Goal: Task Accomplishment & Management: Complete application form

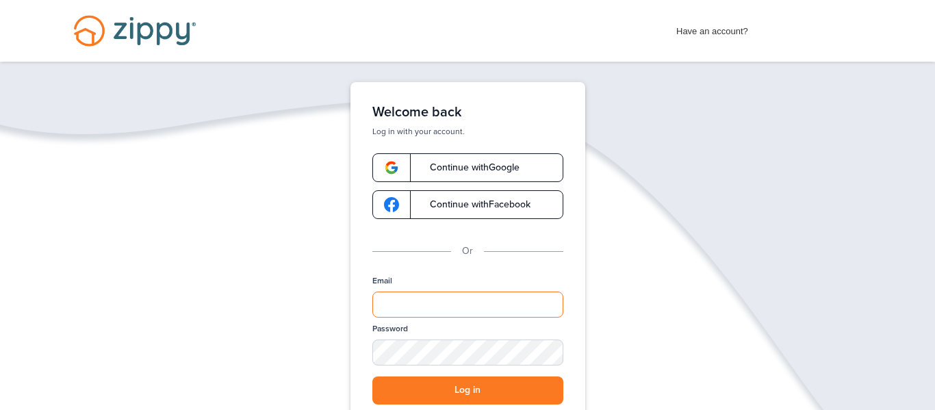
type input "**********"
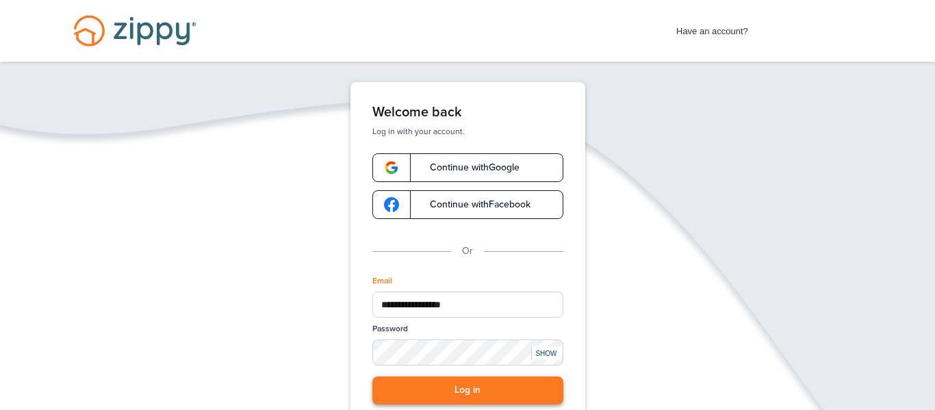
click at [449, 393] on button "Log in" at bounding box center [467, 391] width 191 height 28
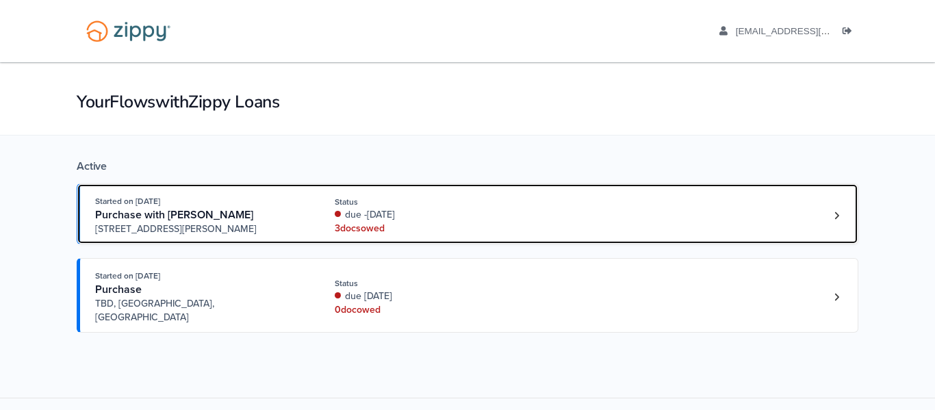
click at [363, 229] on div "3 doc s owed" at bounding box center [426, 229] width 183 height 14
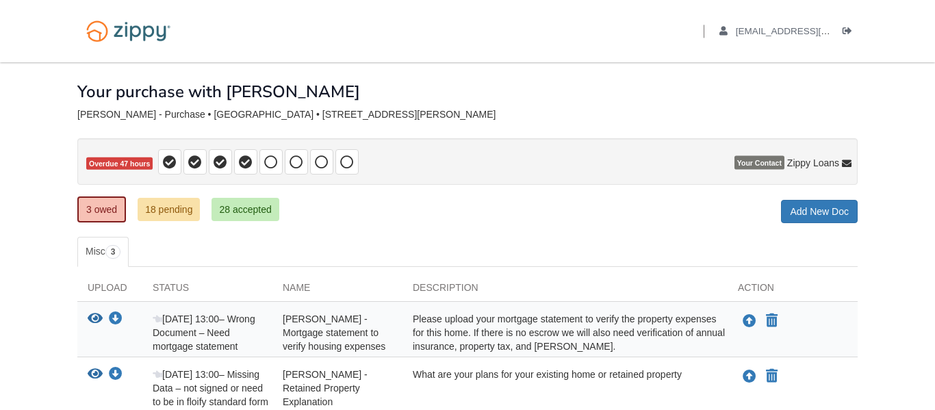
click at [385, 333] on span "[PERSON_NAME] - Mortgage statement to verify housing expenses" at bounding box center [334, 333] width 103 height 38
click at [749, 378] on icon "Upload Christy Barron - Retained Property Explanation 901 E Young Ave Temple TX…" at bounding box center [750, 377] width 14 height 14
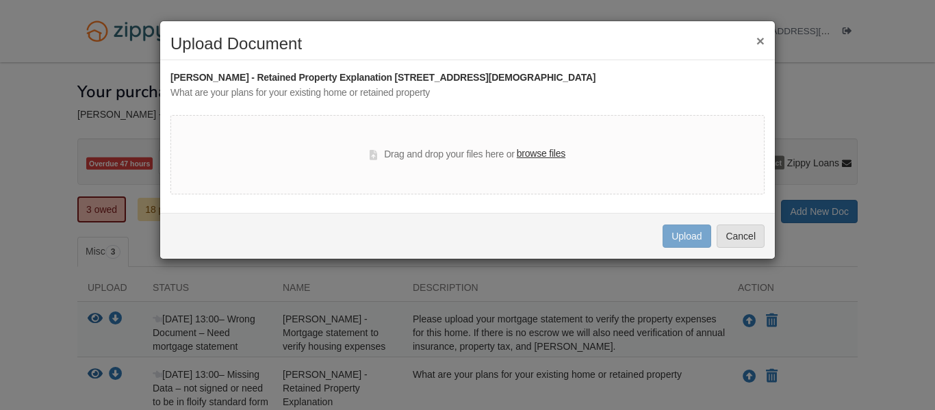
click at [553, 153] on label "browse files" at bounding box center [541, 154] width 49 height 15
click at [0, 0] on input "browse files" at bounding box center [0, 0] width 0 height 0
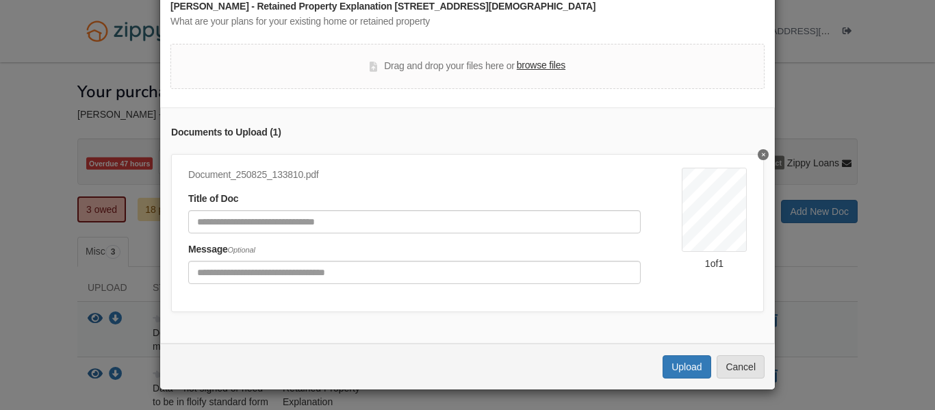
scroll to position [72, 0]
click at [689, 360] on button "Upload" at bounding box center [687, 366] width 48 height 23
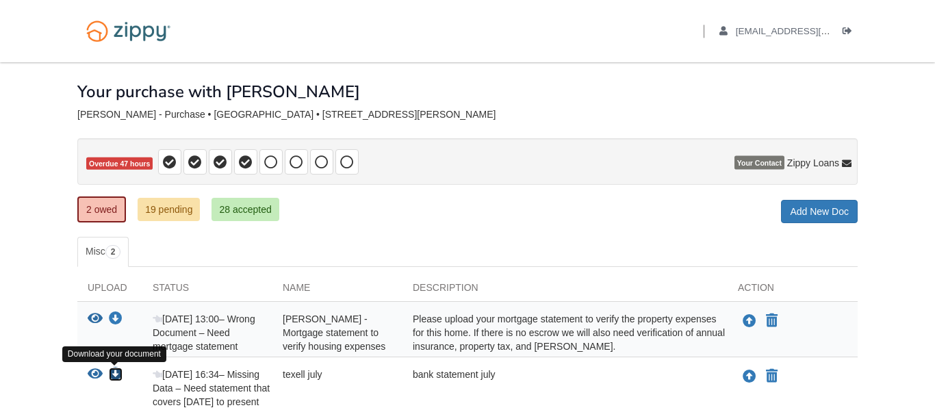
click at [118, 373] on icon "Download texell july" at bounding box center [116, 375] width 14 height 14
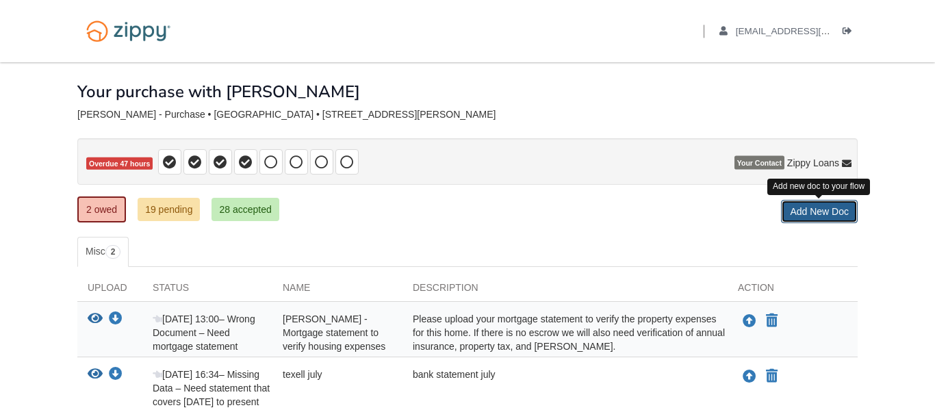
click at [841, 208] on link "Add New Doc" at bounding box center [819, 211] width 77 height 23
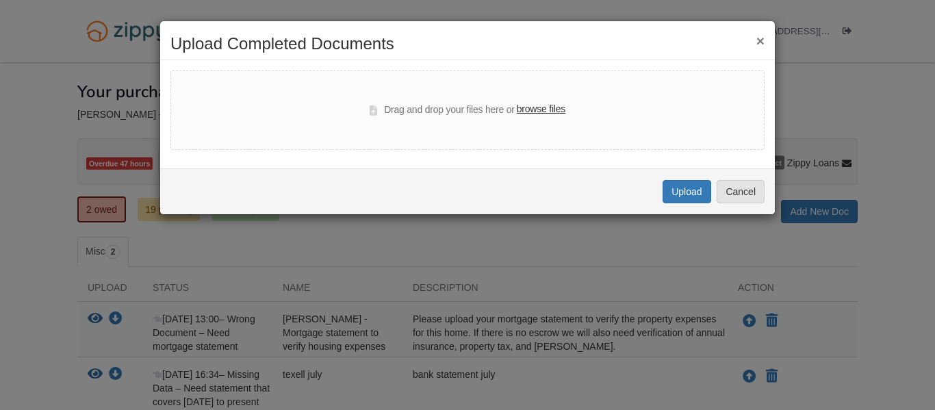
click at [547, 108] on label "browse files" at bounding box center [541, 109] width 49 height 15
click at [0, 0] on input "browse files" at bounding box center [0, 0] width 0 height 0
select select "****"
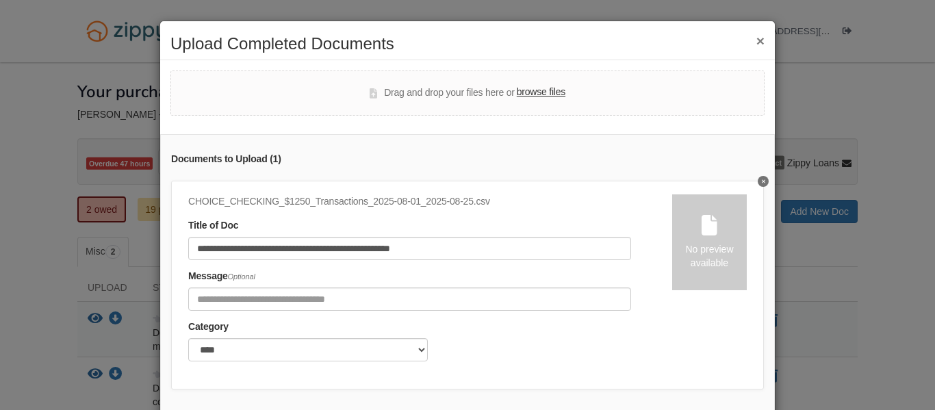
drag, startPoint x: 765, startPoint y: 222, endPoint x: 765, endPoint y: 233, distance: 11.0
click at [765, 233] on div "**********" at bounding box center [467, 277] width 615 height 287
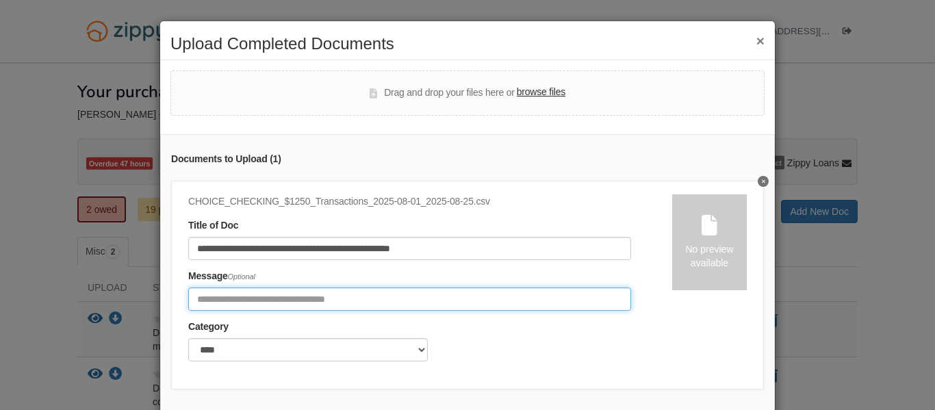
click at [220, 299] on input "Include any comments on this document" at bounding box center [409, 299] width 443 height 23
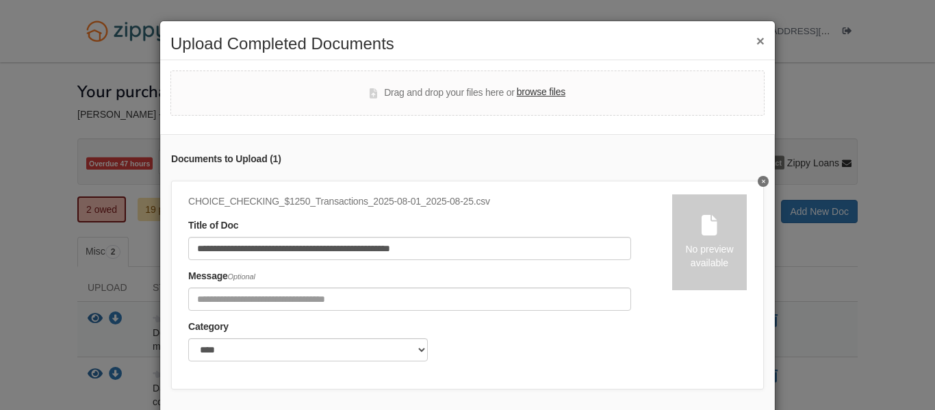
click at [759, 42] on button "×" at bounding box center [761, 41] width 8 height 14
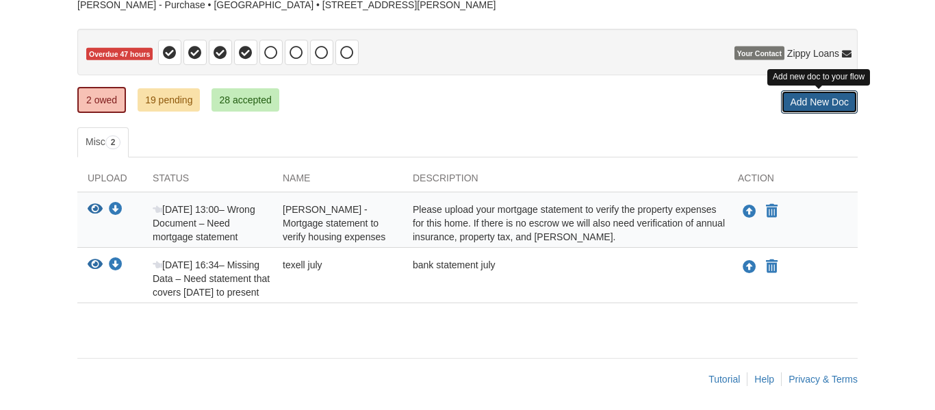
scroll to position [113, 0]
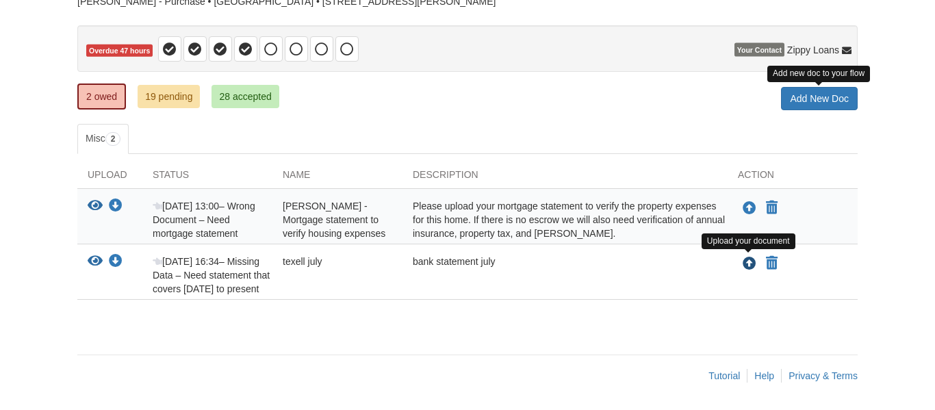
click at [750, 264] on icon "Upload texell july" at bounding box center [750, 264] width 14 height 14
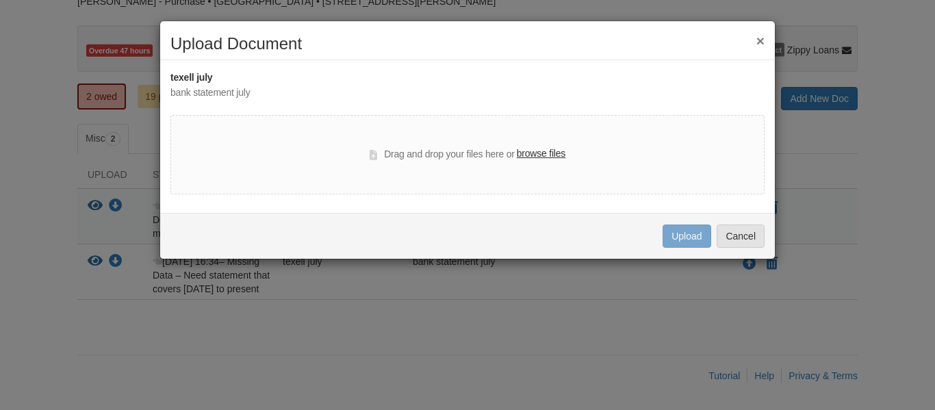
click at [550, 160] on label "browse files" at bounding box center [541, 154] width 49 height 15
click at [0, 0] on input "browse files" at bounding box center [0, 0] width 0 height 0
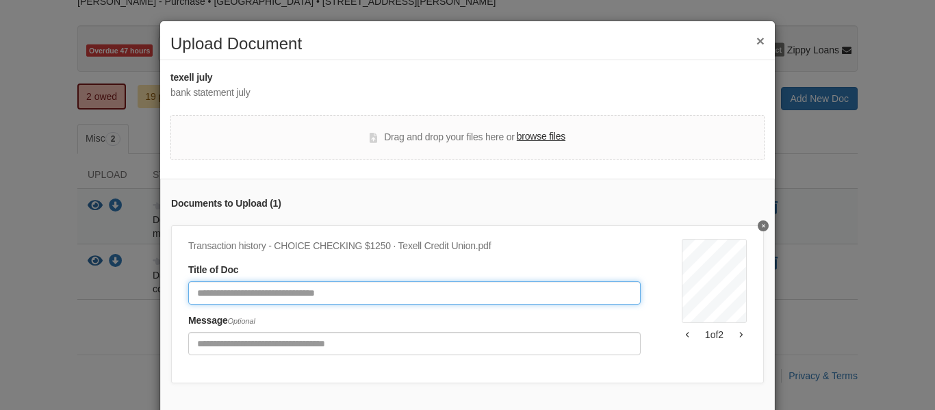
click at [487, 288] on input "Document Title" at bounding box center [414, 292] width 453 height 23
type input "**********"
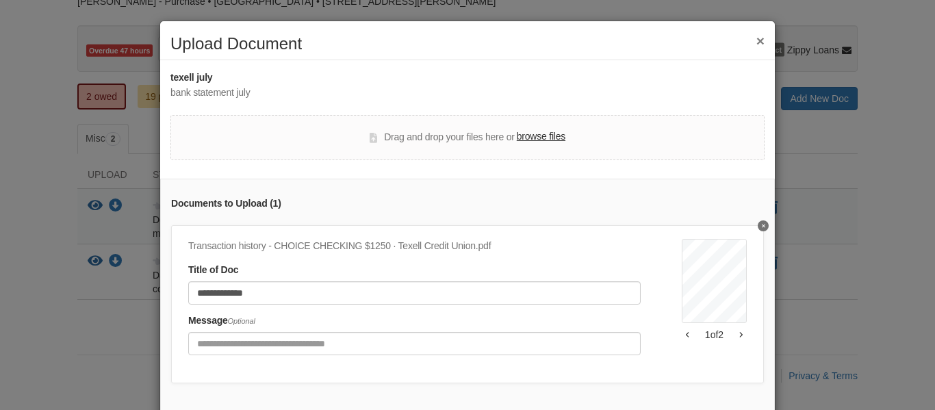
click at [787, 133] on div "**********" at bounding box center [467, 205] width 935 height 410
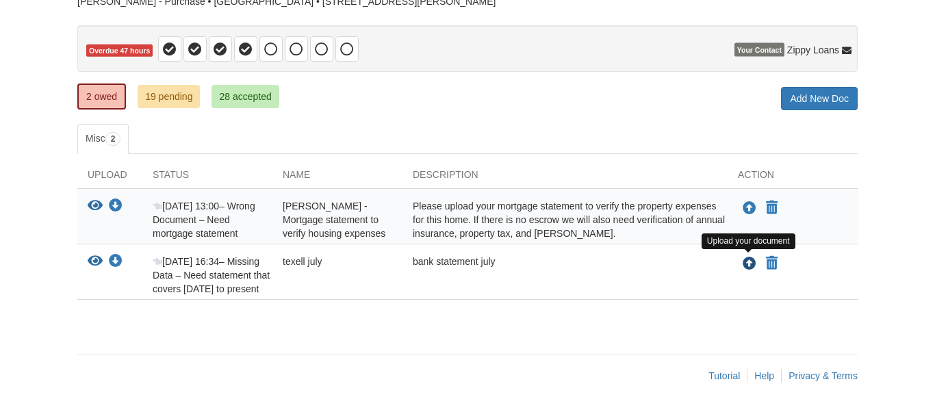
click at [748, 268] on icon "Upload texell july" at bounding box center [750, 264] width 14 height 14
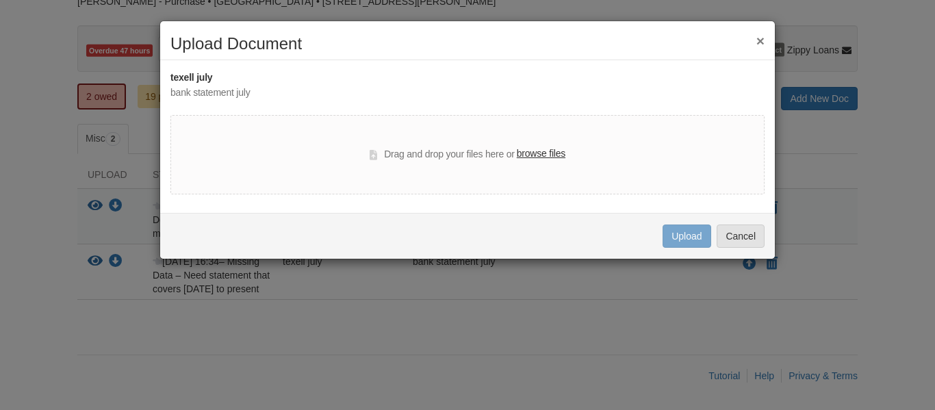
click at [552, 156] on label "browse files" at bounding box center [541, 154] width 49 height 15
click at [0, 0] on input "browse files" at bounding box center [0, 0] width 0 height 0
click at [543, 151] on label "browse files" at bounding box center [541, 154] width 49 height 15
click at [0, 0] on input "browse files" at bounding box center [0, 0] width 0 height 0
click at [760, 39] on button "×" at bounding box center [761, 41] width 8 height 14
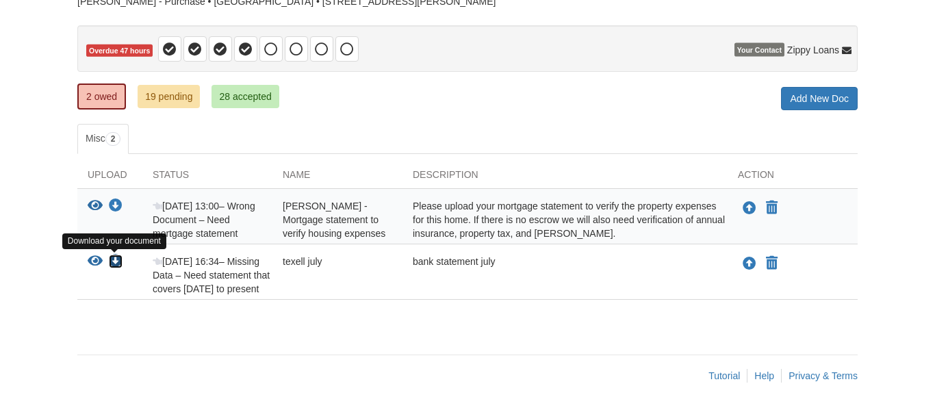
click at [113, 259] on icon "Download texell july" at bounding box center [116, 262] width 14 height 14
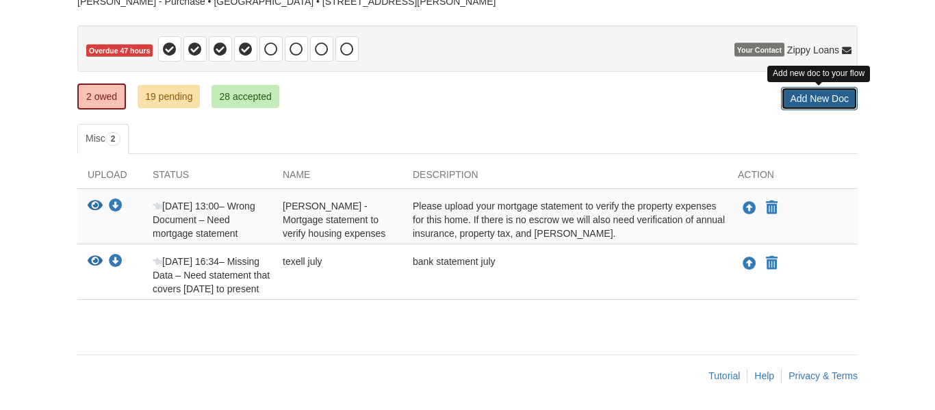
click at [807, 105] on link "Add New Doc" at bounding box center [819, 98] width 77 height 23
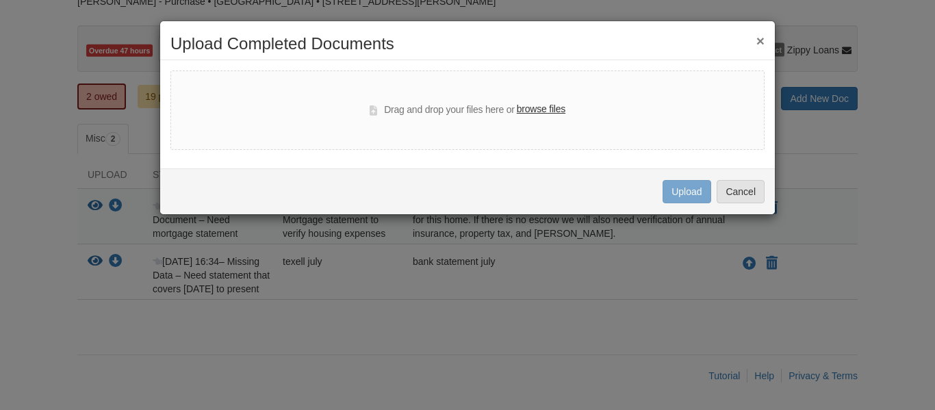
click at [547, 110] on label "browse files" at bounding box center [541, 109] width 49 height 15
click at [0, 0] on input "browse files" at bounding box center [0, 0] width 0 height 0
select select "****"
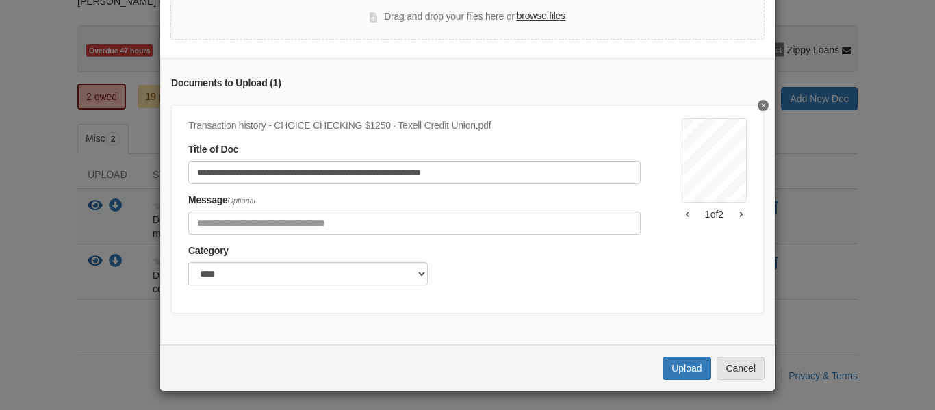
scroll to position [78, 0]
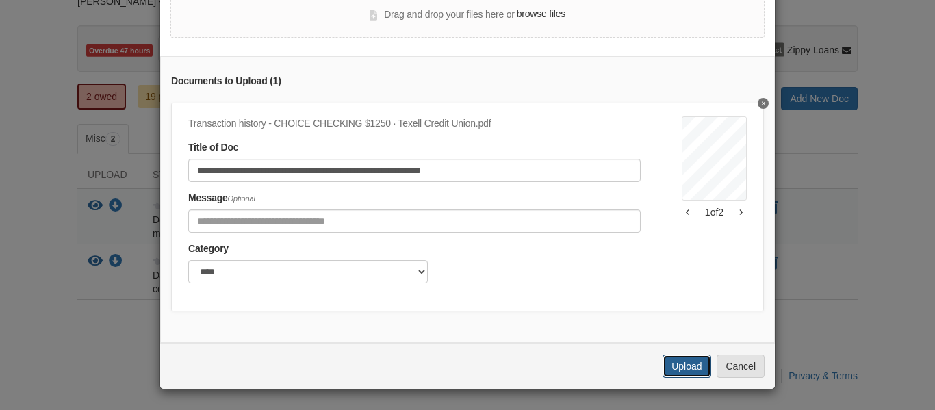
click at [690, 364] on button "Upload" at bounding box center [687, 366] width 48 height 23
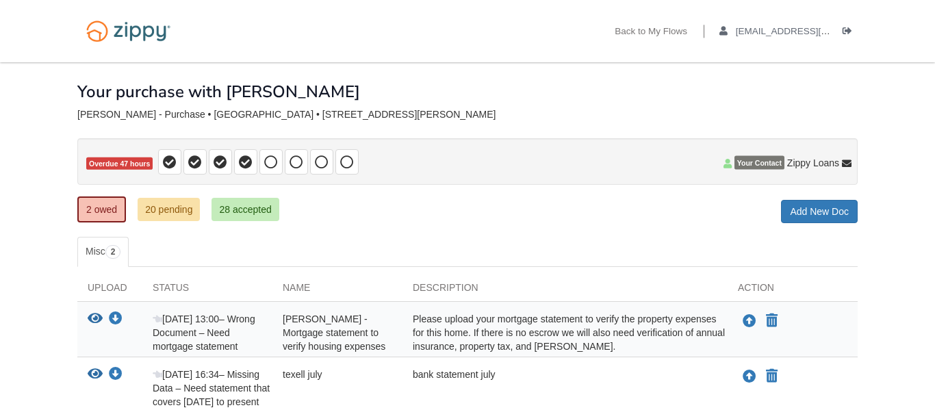
scroll to position [113, 0]
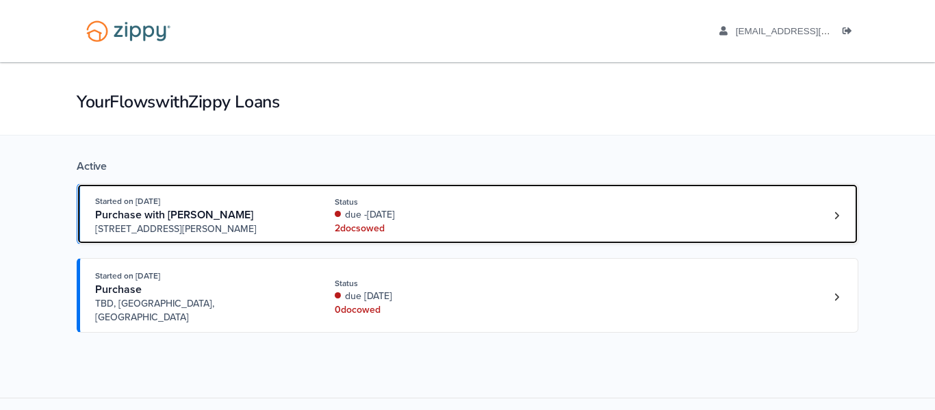
click at [218, 210] on span "Purchase with Billy BRAGEWITZ" at bounding box center [174, 215] width 158 height 14
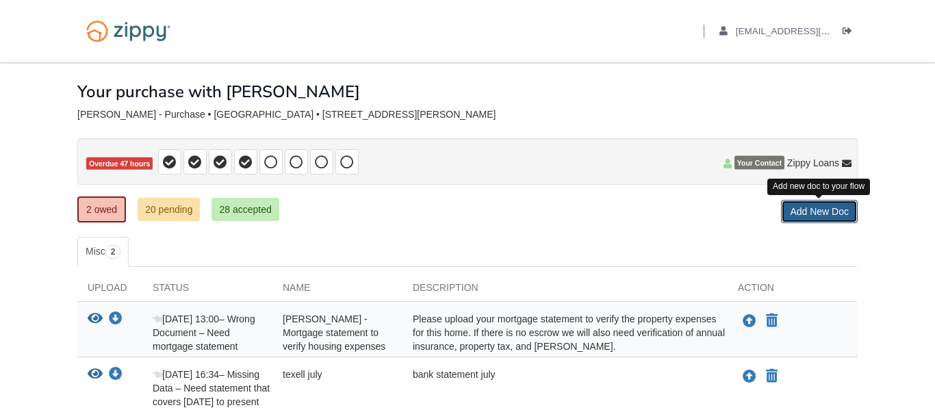
click at [826, 215] on link "Add New Doc" at bounding box center [819, 211] width 77 height 23
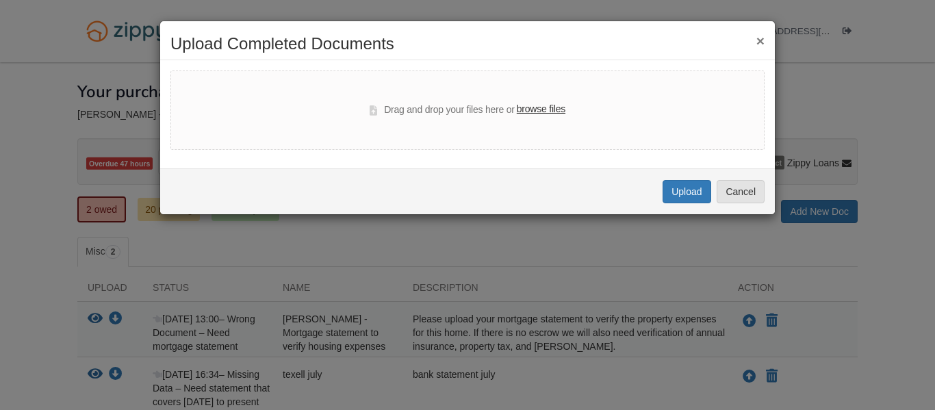
click at [558, 105] on label "browse files" at bounding box center [541, 109] width 49 height 15
click at [0, 0] on input "browse files" at bounding box center [0, 0] width 0 height 0
click at [760, 34] on button "×" at bounding box center [761, 41] width 8 height 14
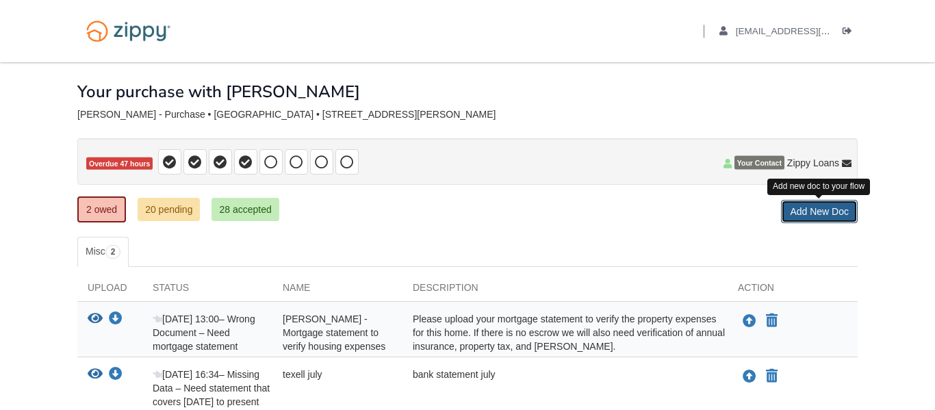
click at [813, 216] on link "Add New Doc" at bounding box center [819, 211] width 77 height 23
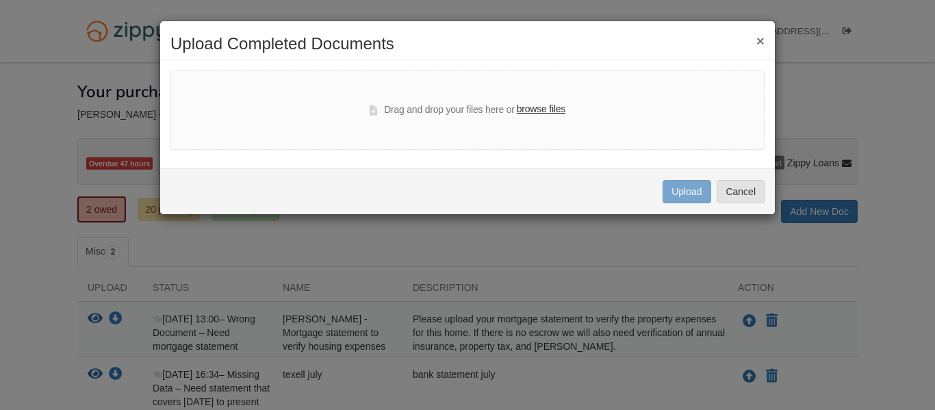
click at [544, 107] on label "browse files" at bounding box center [541, 109] width 49 height 15
click at [0, 0] on input "browse files" at bounding box center [0, 0] width 0 height 0
select select "****"
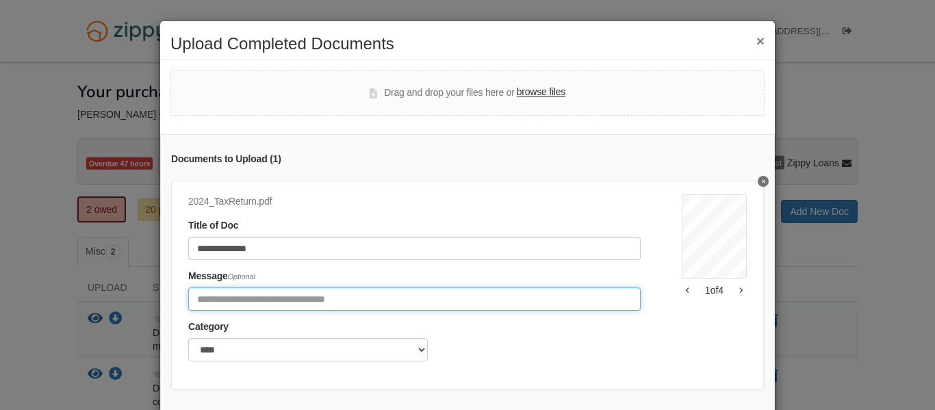
click at [503, 297] on input "Include any comments on this document" at bounding box center [414, 299] width 453 height 23
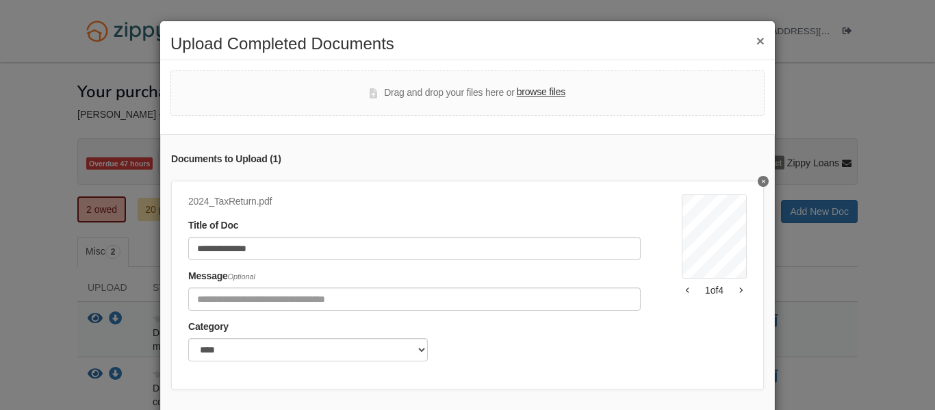
click at [665, 388] on div "**********" at bounding box center [467, 285] width 593 height 209
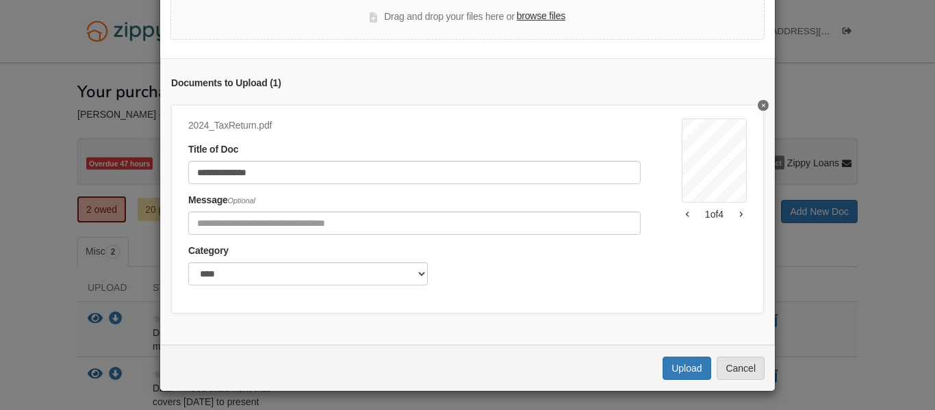
scroll to position [78, 0]
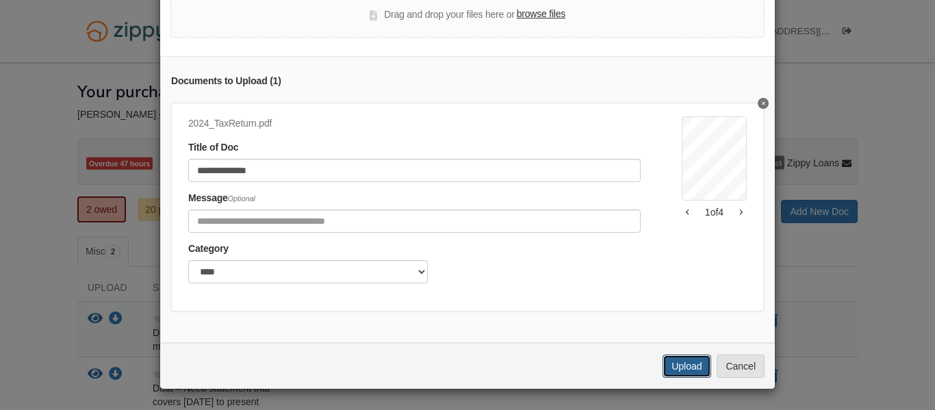
click at [686, 364] on button "Upload" at bounding box center [687, 366] width 48 height 23
